Goal: Transaction & Acquisition: Subscribe to service/newsletter

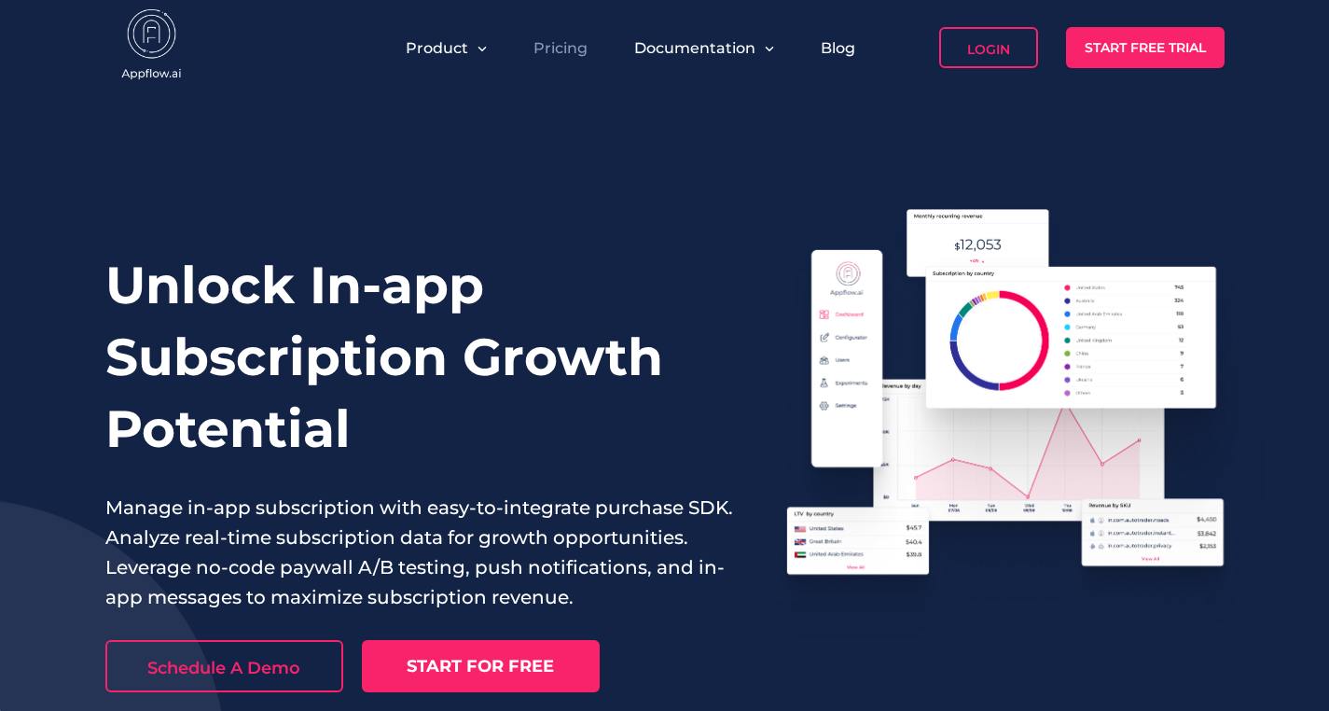
click at [563, 54] on link "Pricing" at bounding box center [561, 48] width 54 height 18
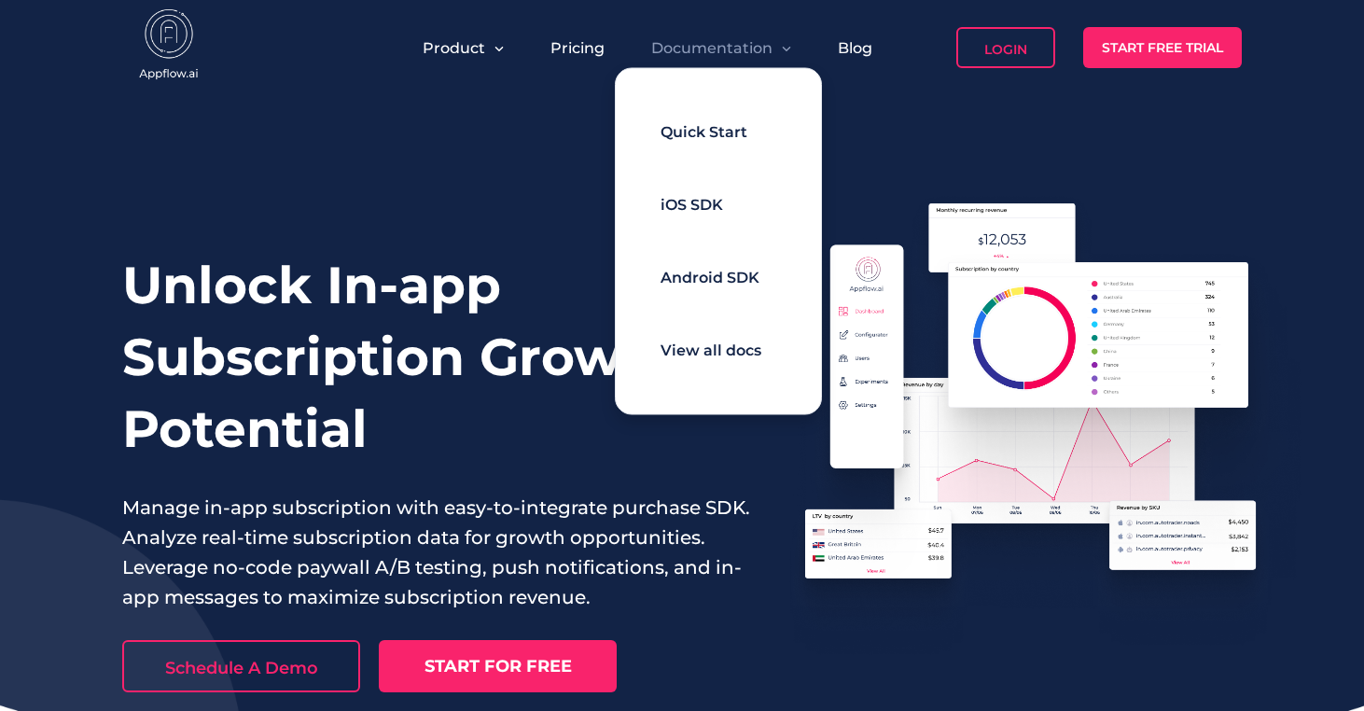
click at [696, 123] on span "Quick Start" at bounding box center [704, 132] width 87 height 18
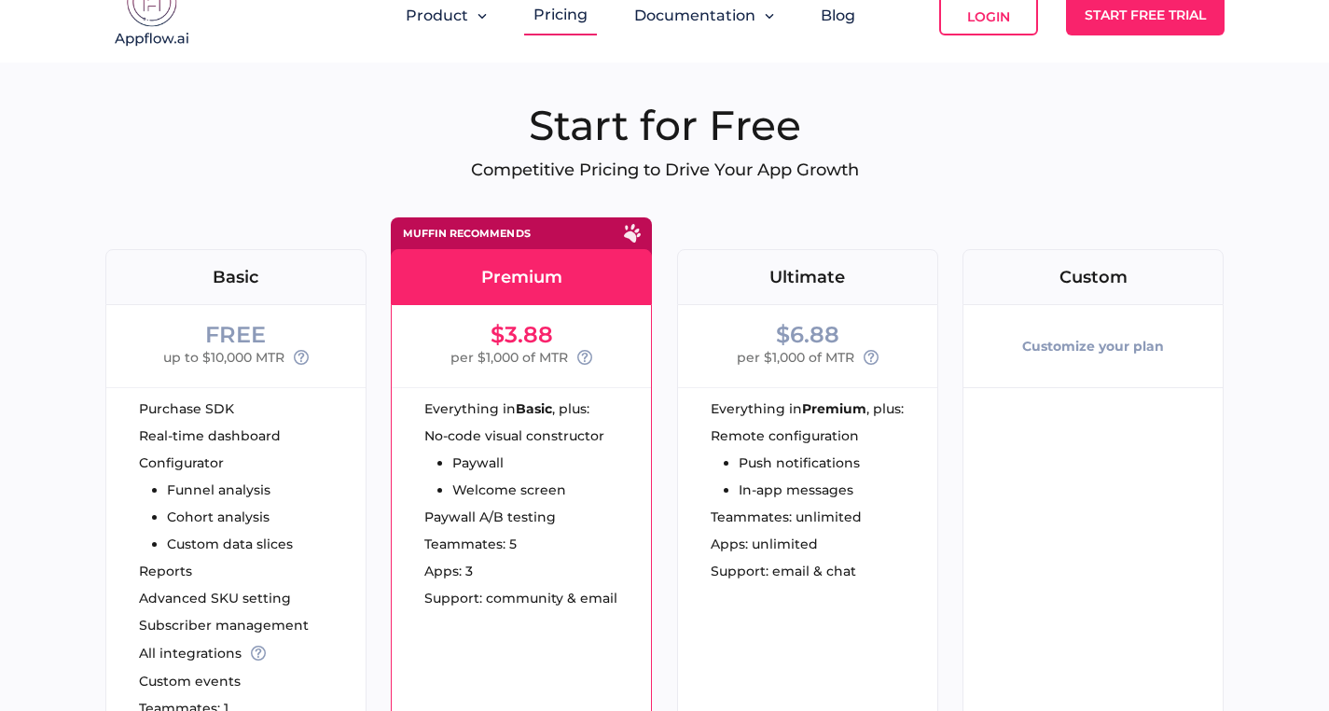
scroll to position [36, 0]
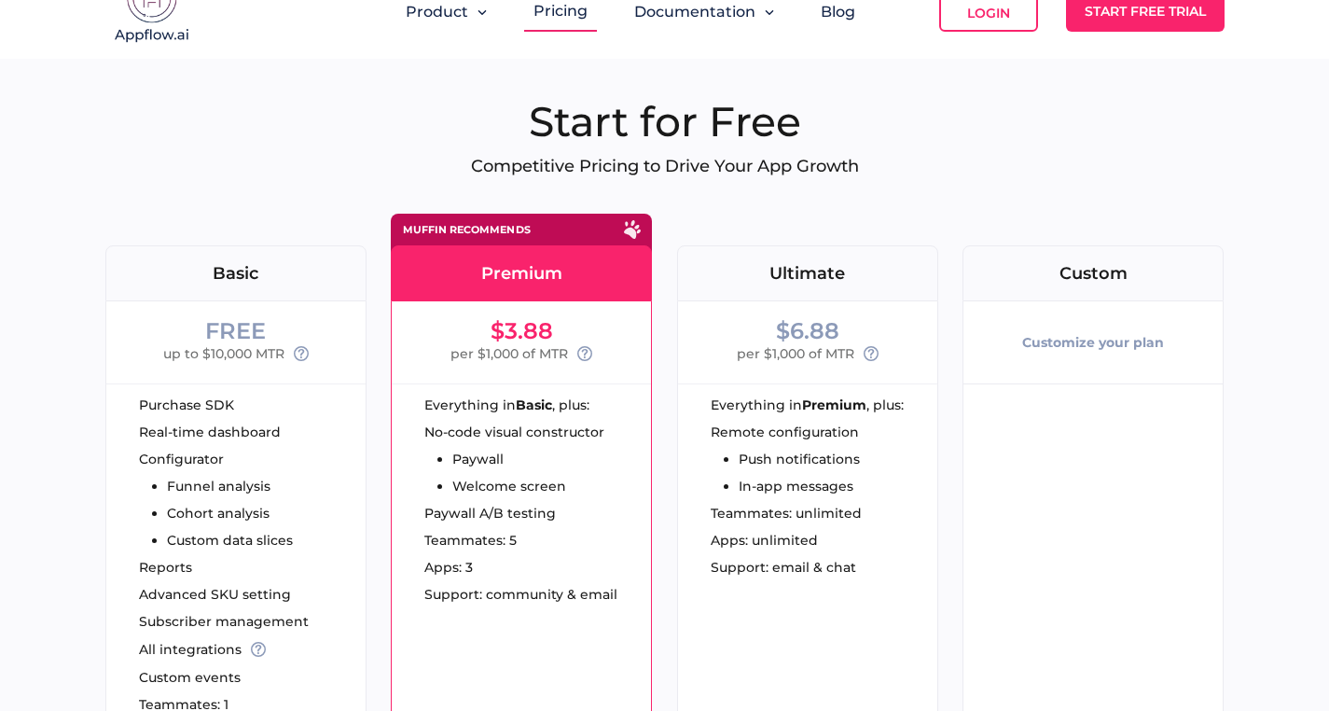
click at [301, 178] on div "Start for Free Competitive Pricing to Drive Your App Growth FREE Basic FREE up …" at bounding box center [665, 534] width 1120 height 877
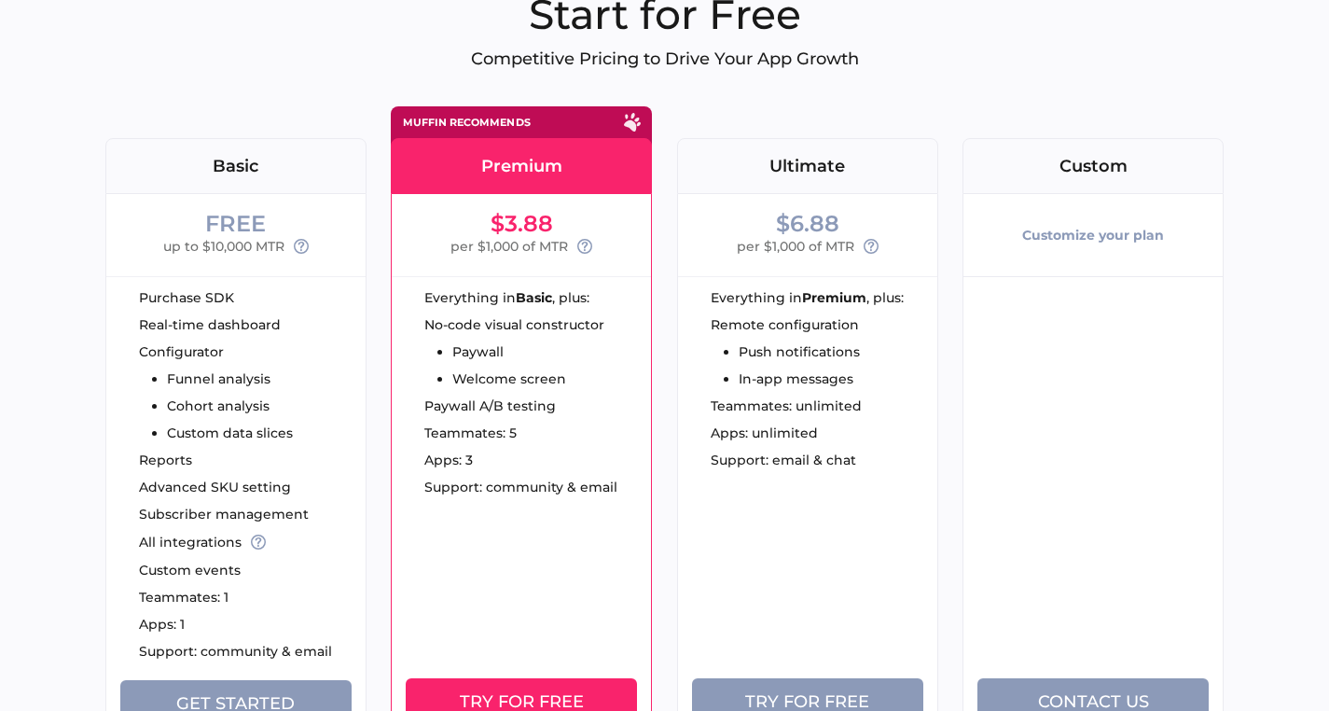
click at [265, 603] on div "Teammates: 1" at bounding box center [252, 597] width 227 height 13
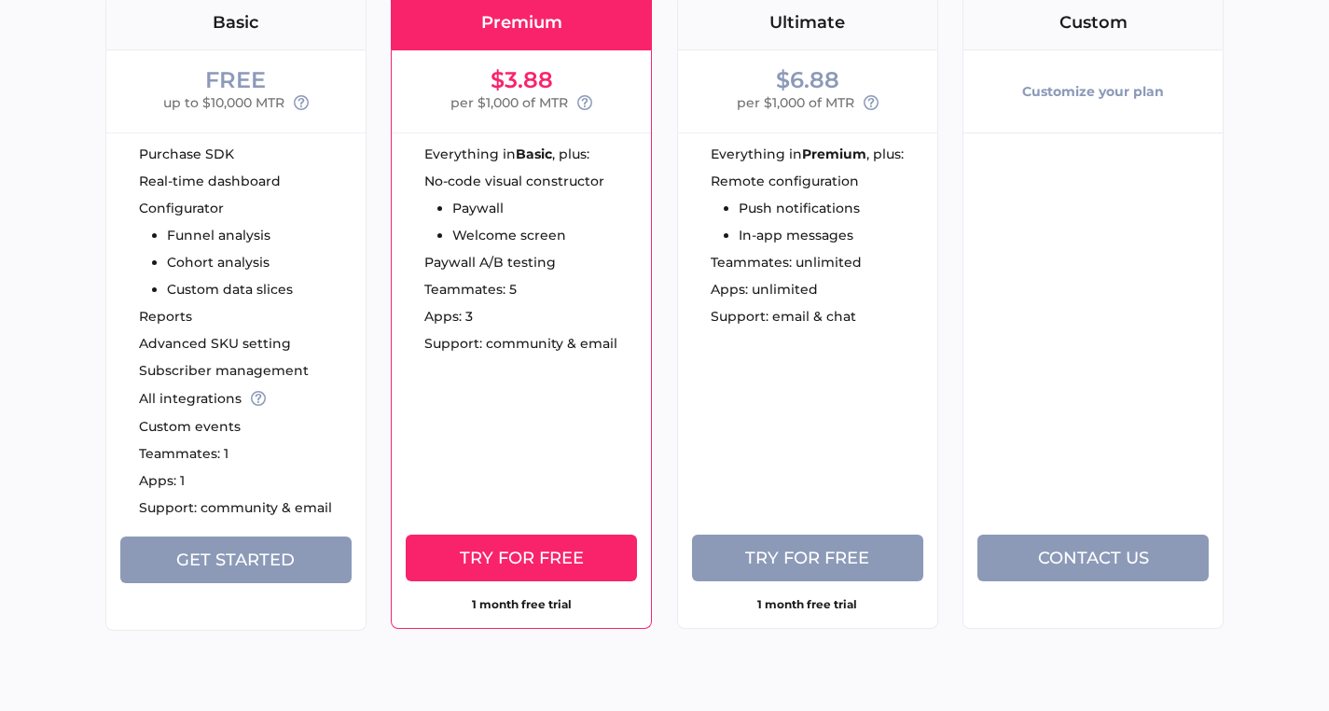
click at [258, 608] on div at bounding box center [235, 606] width 231 height 47
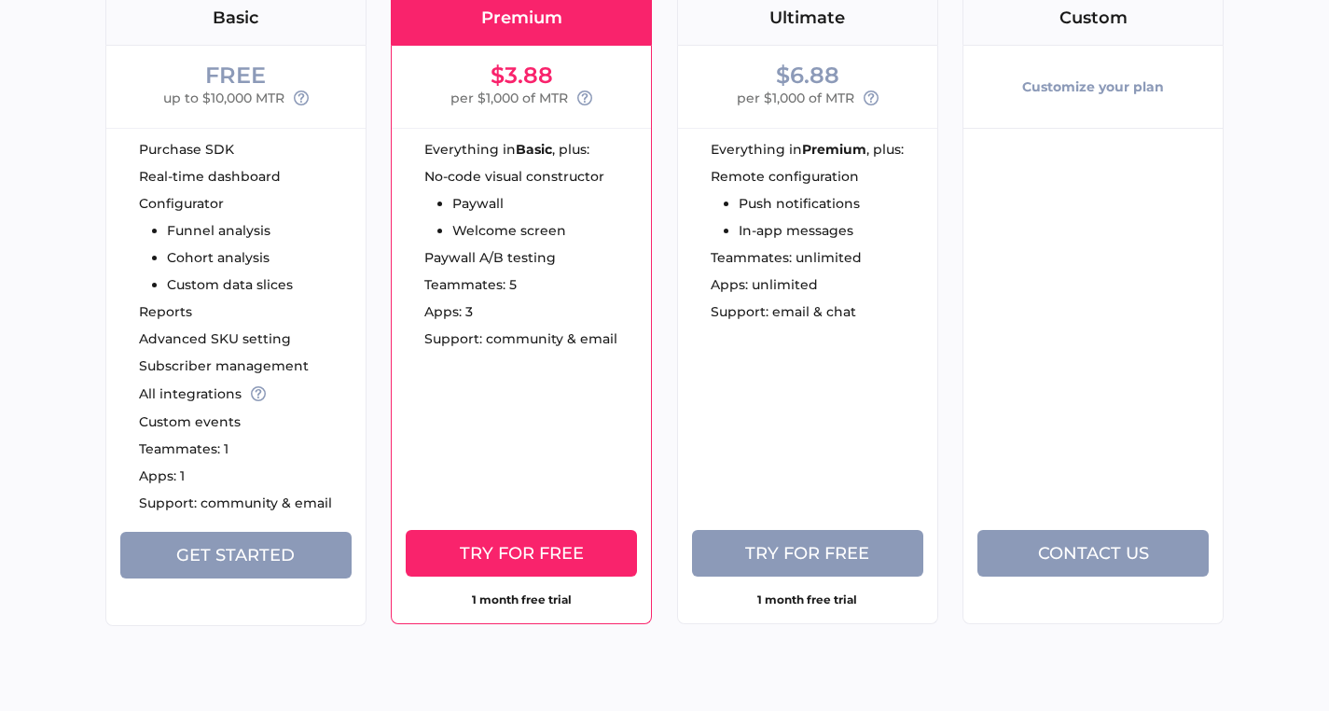
click at [259, 579] on div at bounding box center [235, 601] width 231 height 47
click at [261, 545] on span "Get Started" at bounding box center [235, 555] width 118 height 21
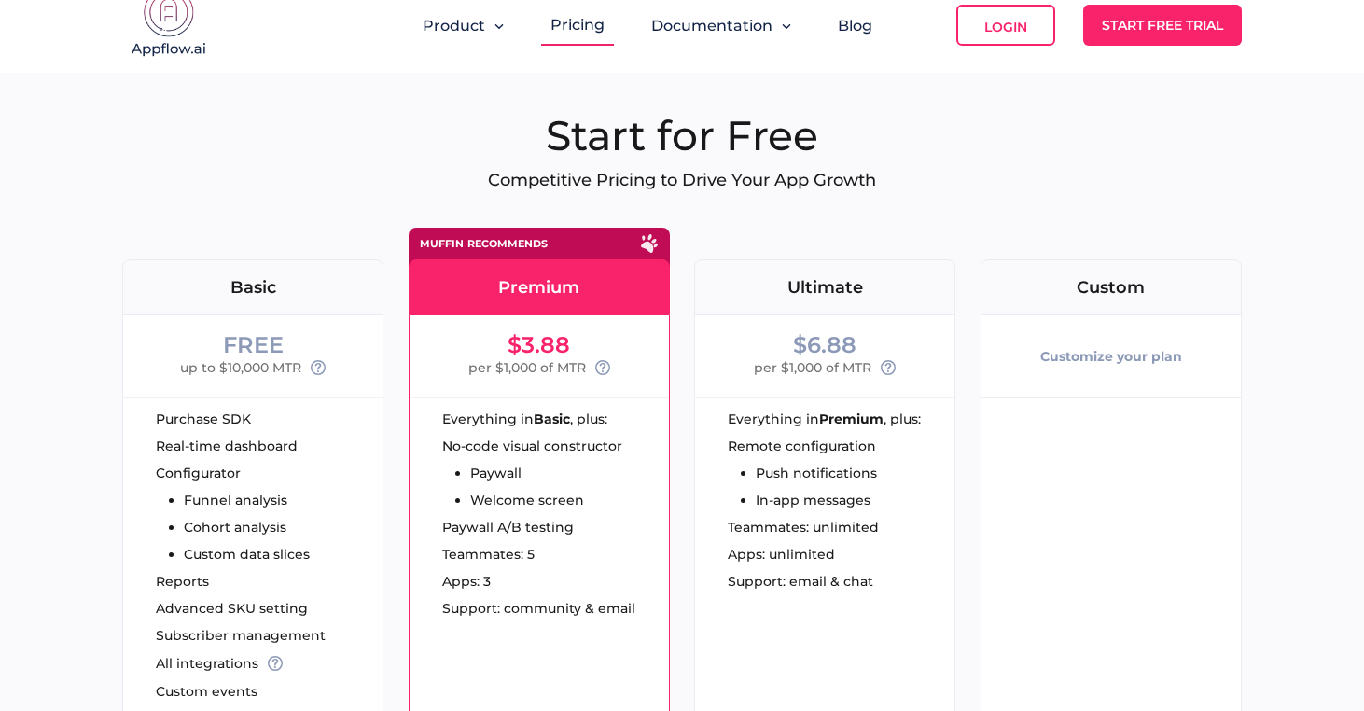
scroll to position [24, 0]
